Goal: Information Seeking & Learning: Learn about a topic

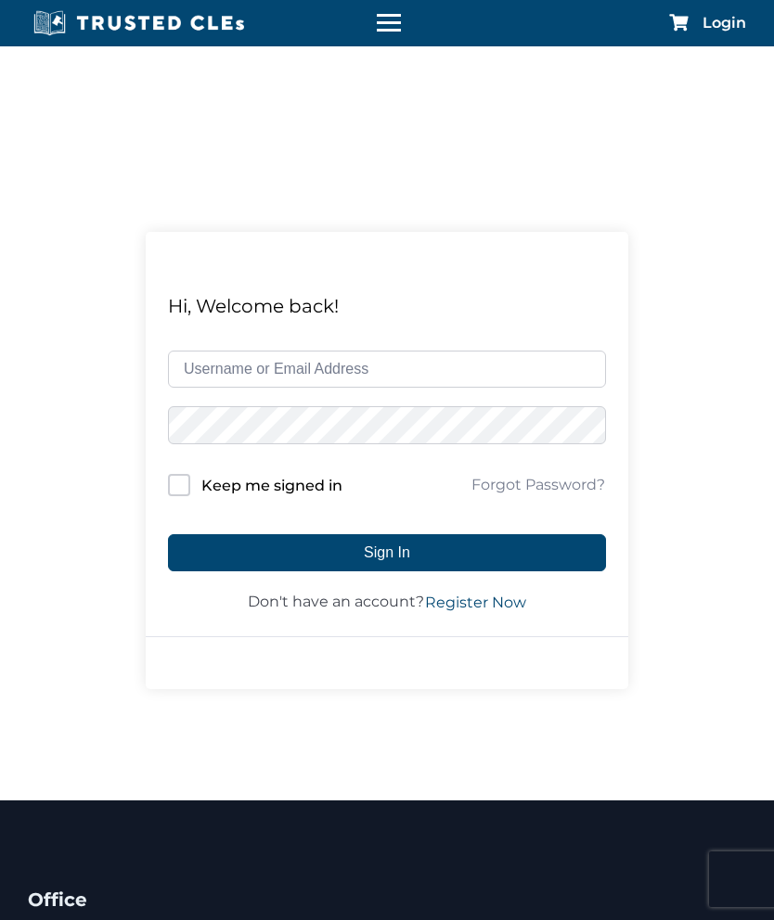
click at [397, 355] on input "text" at bounding box center [387, 369] width 438 height 37
click at [334, 368] on input "text" at bounding box center [387, 369] width 438 height 37
type input "Jullymiracle@gmail.com"
click at [463, 554] on button "Sign In" at bounding box center [387, 552] width 438 height 37
click at [187, 483] on input "Keep me signed in" at bounding box center [179, 485] width 22 height 22
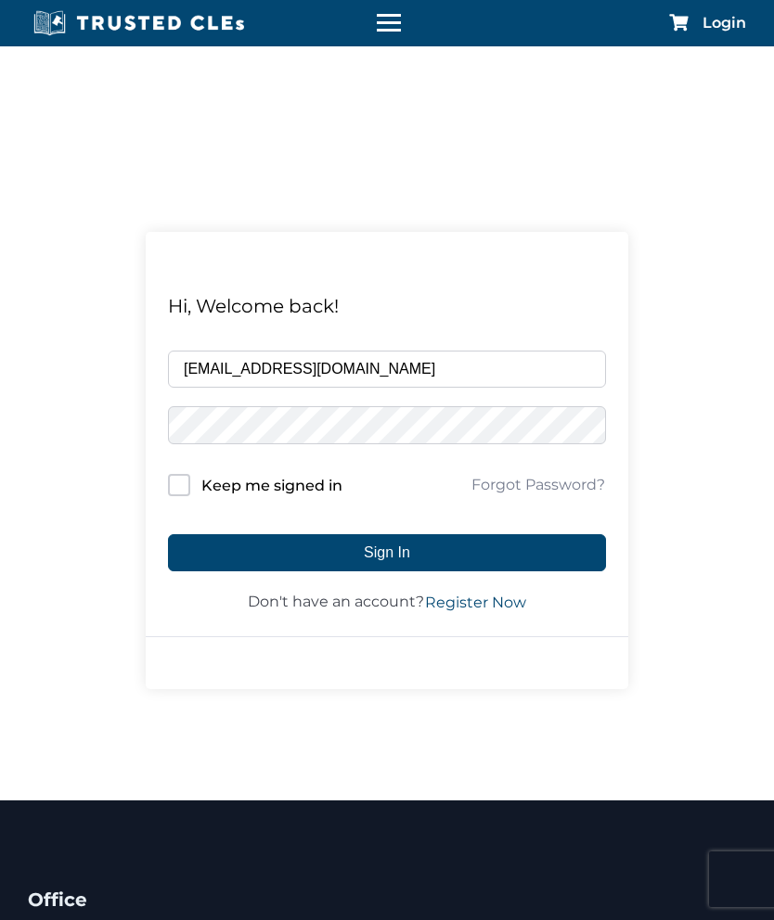
checkbox input "true"
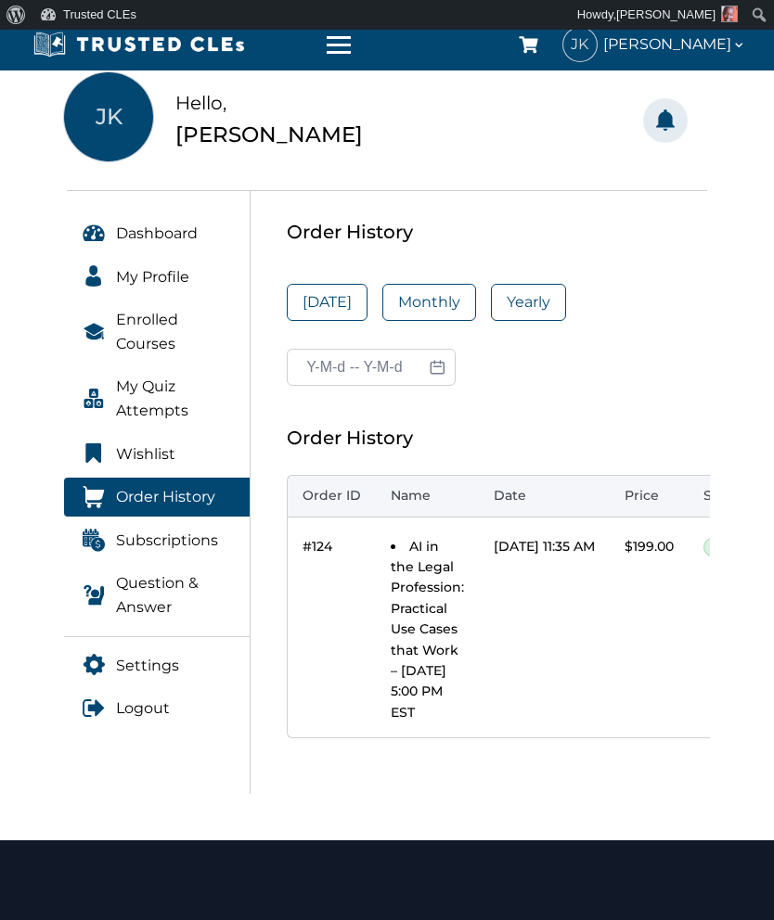
scroll to position [132, 0]
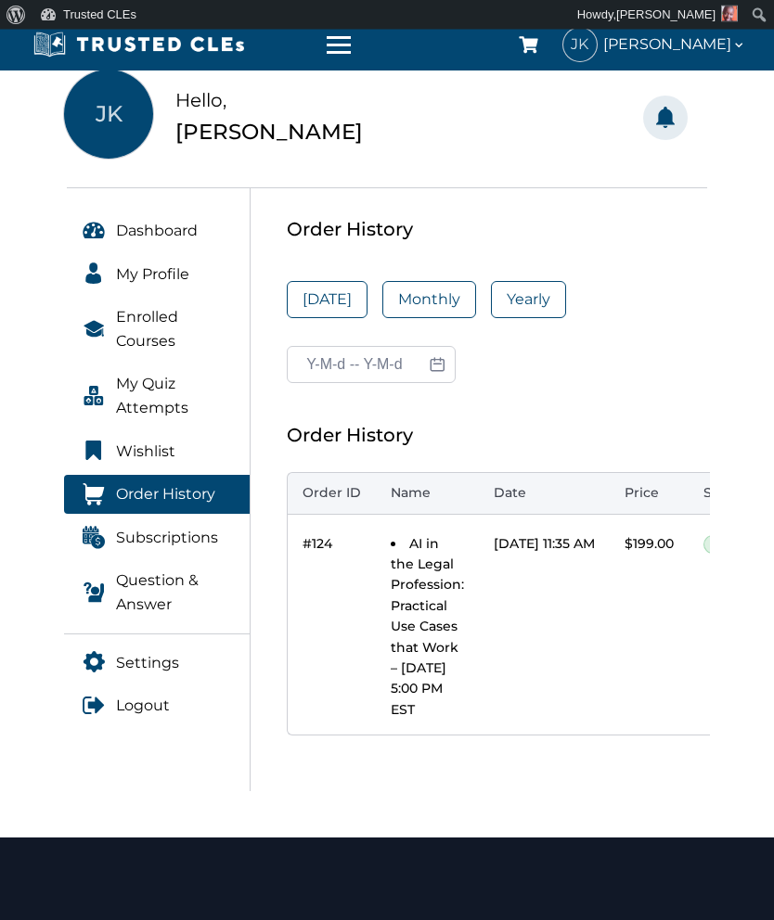
click at [403, 594] on li "AI in the Legal Profession: Practical Use Cases that Work – [DATE] 5:00 PM EST" at bounding box center [426, 627] width 73 height 187
click at [156, 316] on span "Enrolled Courses" at bounding box center [174, 329] width 116 height 47
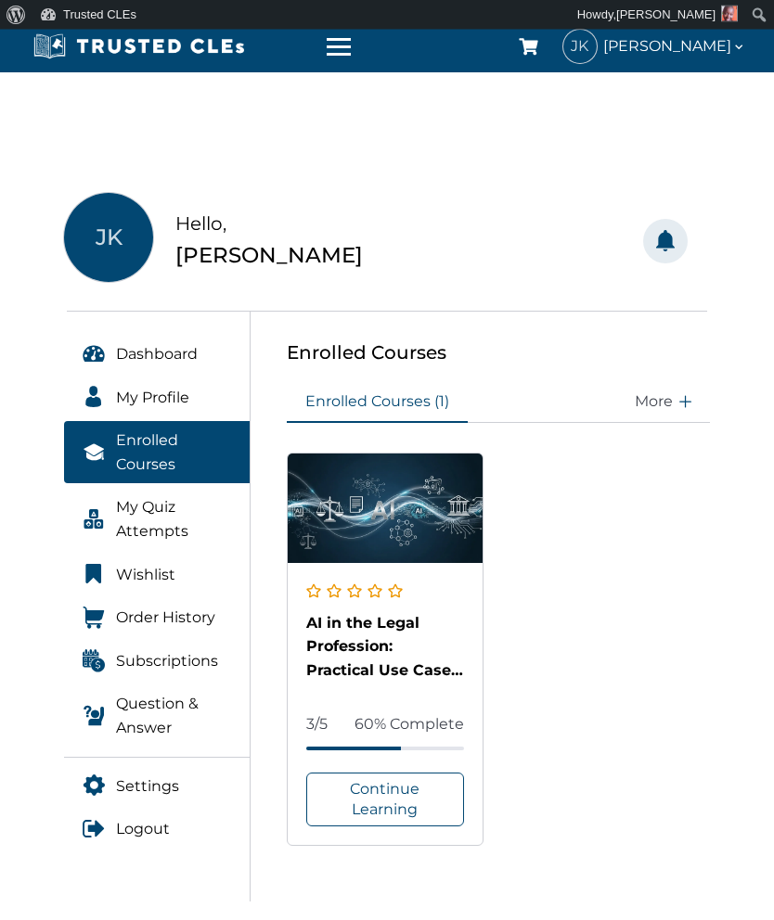
scroll to position [17, 0]
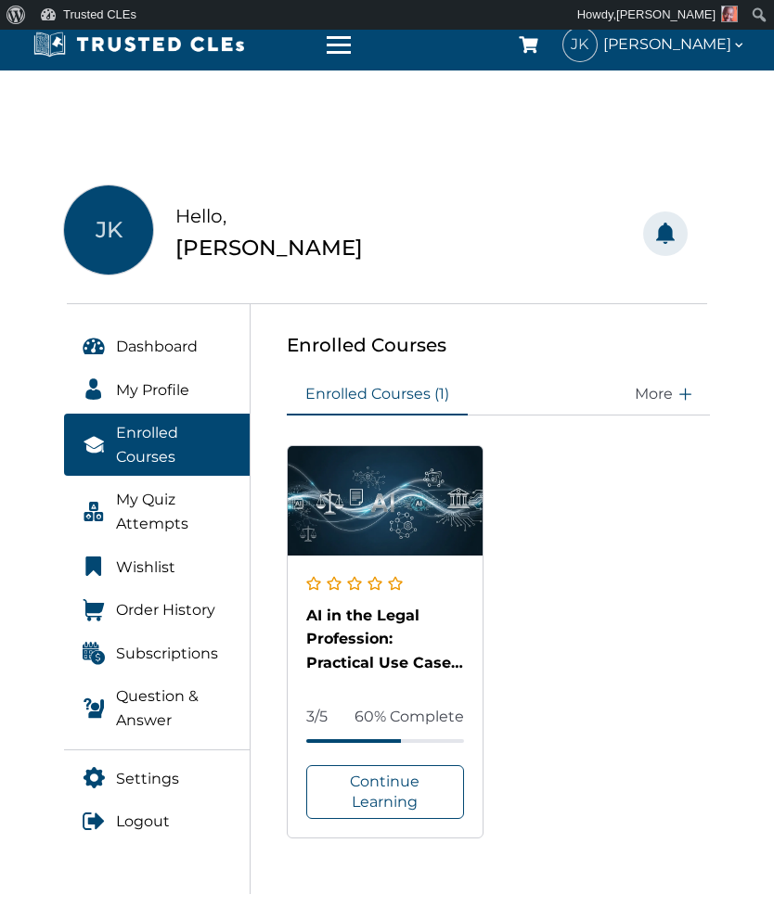
click at [412, 782] on link "Continue Learning" at bounding box center [385, 792] width 158 height 54
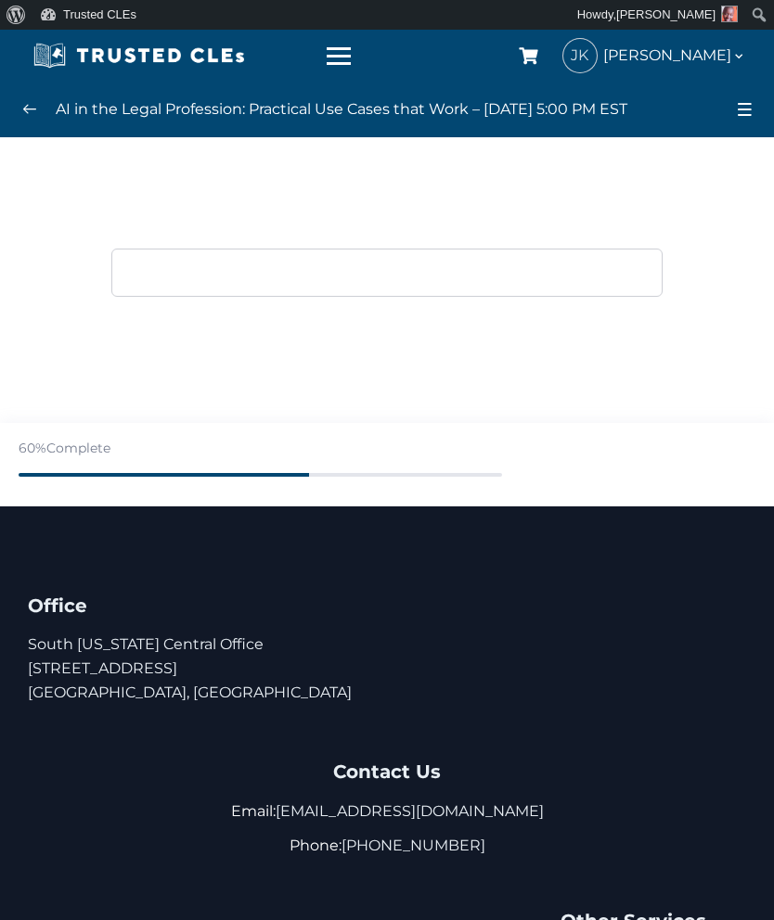
click at [309, 278] on div "This Quiz will be available from [DATE]" at bounding box center [386, 273] width 551 height 48
click at [6, 104] on div "AI in the Legal Profession: Practical Use Cases that Work – [DATE] 5:00 PM EST …" at bounding box center [387, 110] width 774 height 56
click at [40, 112] on link at bounding box center [30, 110] width 30 height 30
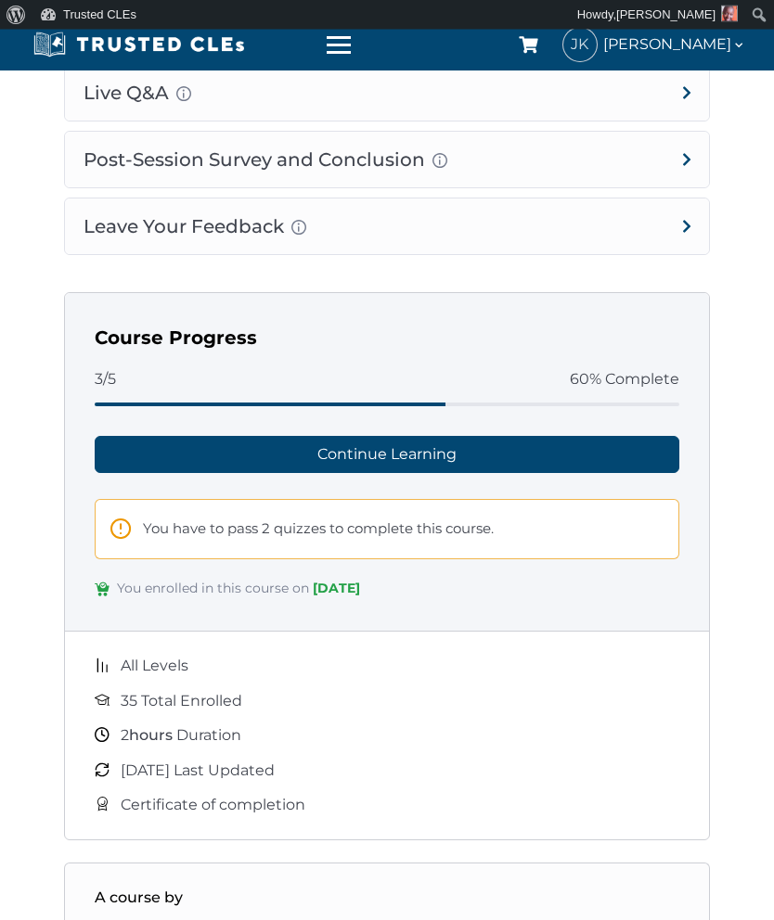
scroll to position [1382, 0]
click at [439, 448] on link "Continue Learning" at bounding box center [387, 454] width 584 height 37
